Goal: Task Accomplishment & Management: Use online tool/utility

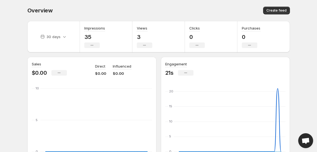
click at [300, 71] on body "Home Feeds Videos Subscription Settings Overview. This page is ready Overview C…" at bounding box center [158, 76] width 317 height 152
click at [298, 64] on body "Home Feeds Videos Subscription Settings Overview. This page is ready Overview C…" at bounding box center [158, 76] width 317 height 152
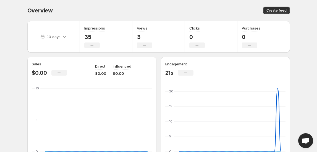
click at [305, 15] on body "Home Feeds Videos Subscription Settings Overview. This page is ready Overview C…" at bounding box center [158, 76] width 317 height 152
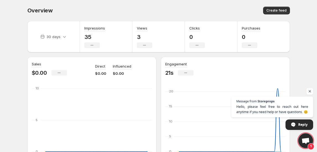
click at [305, 15] on body "Home Feeds Videos Subscription Settings Overview. This page is ready Overview C…" at bounding box center [158, 76] width 317 height 152
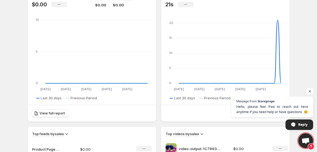
scroll to position [75, 0]
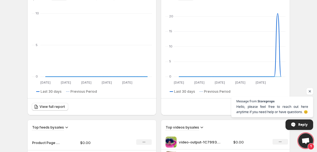
click at [296, 70] on body "Home Feeds Videos Subscription Settings Overview. This page is ready Overview C…" at bounding box center [158, 1] width 317 height 152
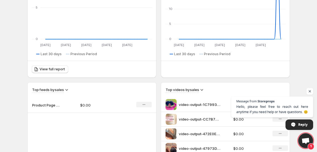
scroll to position [118, 0]
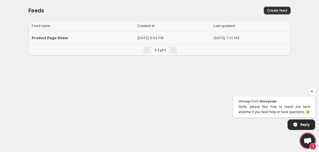
click at [52, 38] on span "Product Page Slider" at bounding box center [50, 38] width 37 height 4
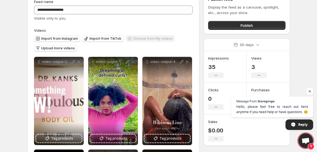
scroll to position [25, 0]
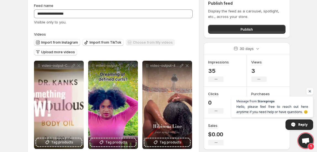
click at [306, 70] on body "**********" at bounding box center [158, 51] width 317 height 152
click at [300, 46] on body "**********" at bounding box center [158, 51] width 317 height 152
click at [69, 50] on span "Upload more videos" at bounding box center [58, 52] width 34 height 4
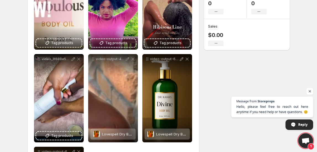
scroll to position [125, 0]
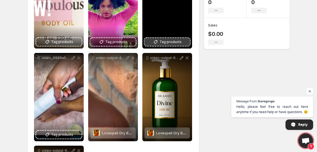
click at [177, 44] on span "Tag products" at bounding box center [170, 42] width 22 height 6
click at [168, 40] on span "Tag products" at bounding box center [170, 42] width 22 height 6
click at [174, 41] on span "Tag products" at bounding box center [170, 42] width 22 height 6
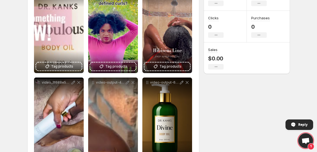
scroll to position [176, 0]
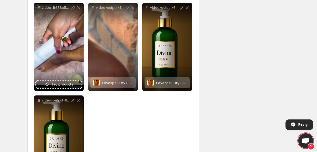
click at [223, 75] on div "**********" at bounding box center [156, 19] width 267 height 356
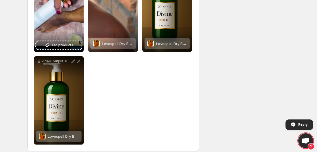
scroll to position [221, 0]
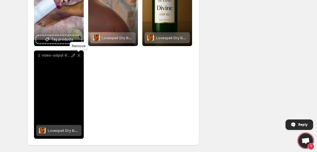
click at [79, 57] on icon at bounding box center [79, 56] width 6 height 6
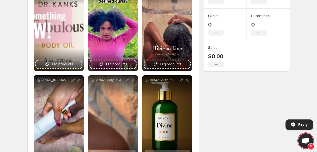
scroll to position [0, 0]
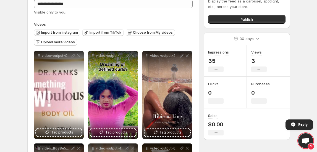
scroll to position [28, 0]
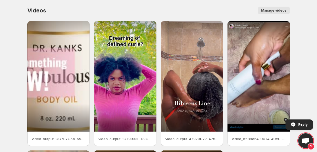
click at [302, 47] on body "Home Feeds Videos Subscription Settings Videos. This page is ready Videos Manag…" at bounding box center [158, 76] width 317 height 152
